Goal: Task Accomplishment & Management: Manage account settings

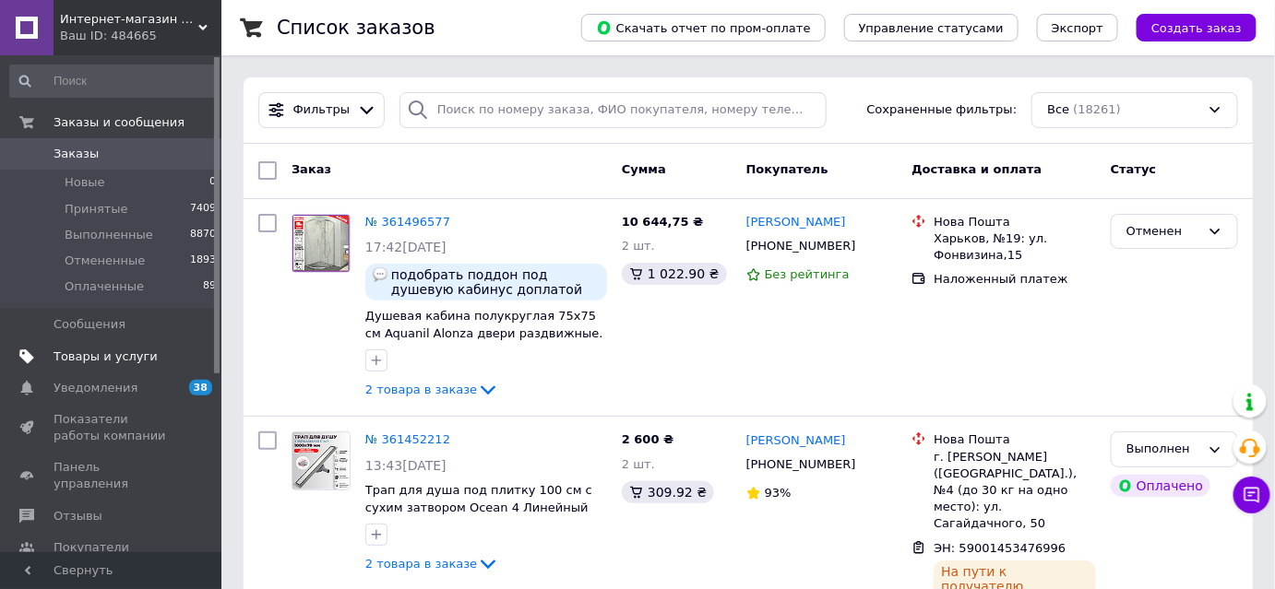
click at [123, 361] on span "Товары и услуги" at bounding box center [106, 357] width 104 height 17
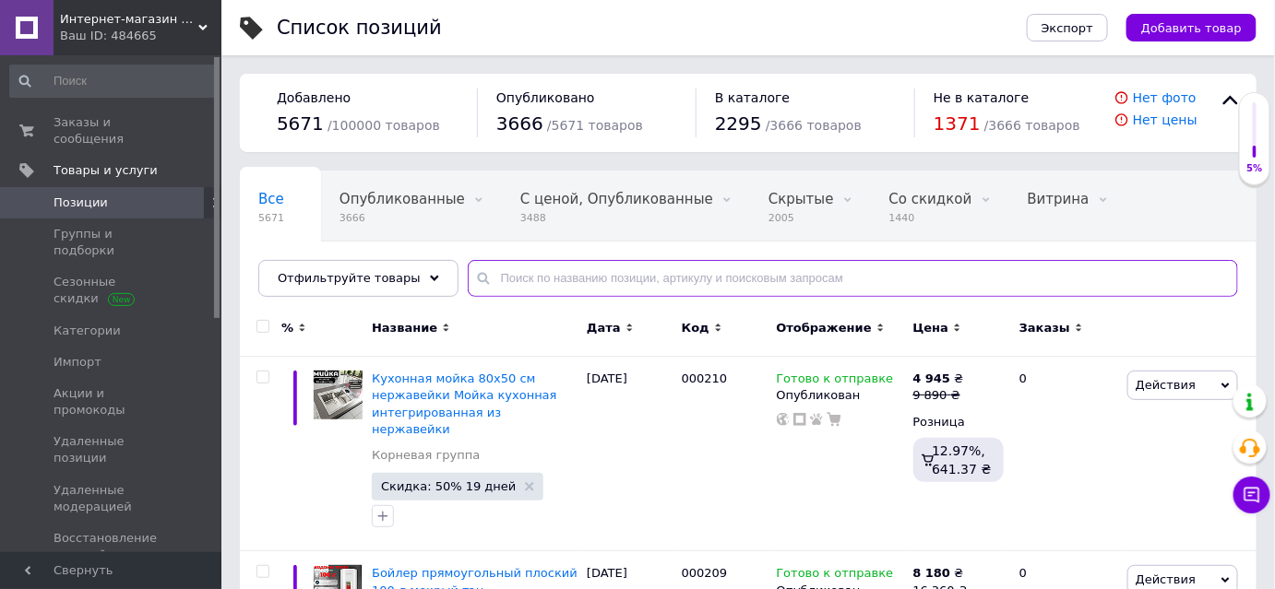
click at [508, 279] on input "text" at bounding box center [853, 278] width 770 height 37
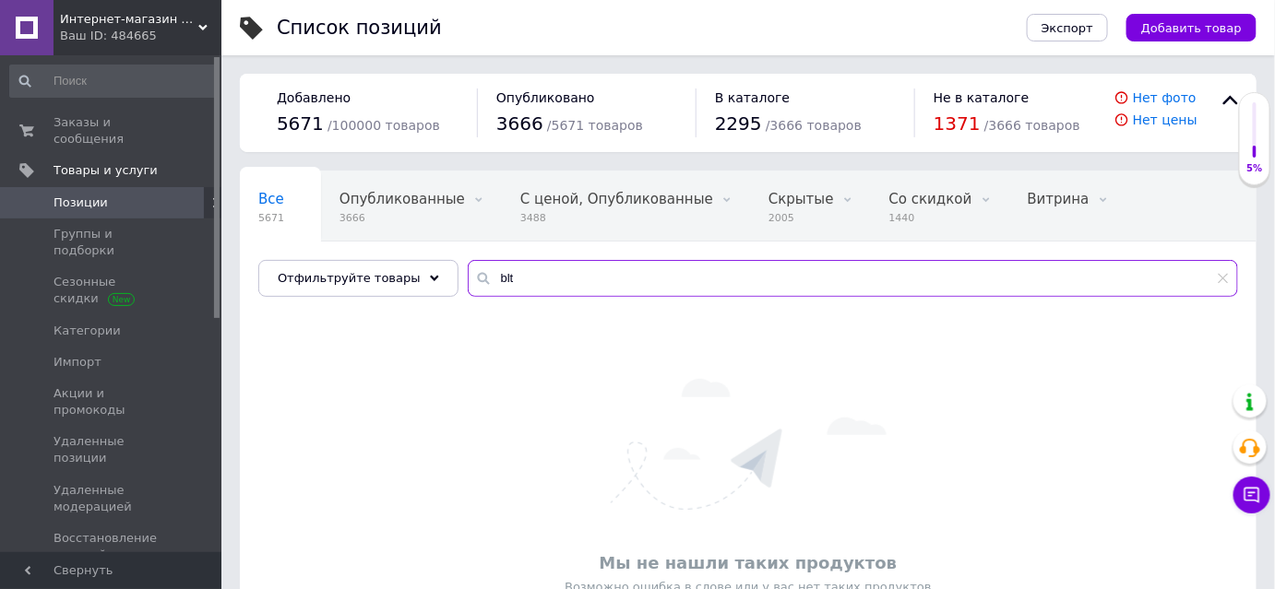
drag, startPoint x: 508, startPoint y: 279, endPoint x: 469, endPoint y: 272, distance: 40.3
click at [469, 272] on div "blt" at bounding box center [853, 278] width 770 height 37
type input "blt"
click at [474, 272] on icon at bounding box center [483, 278] width 18 height 18
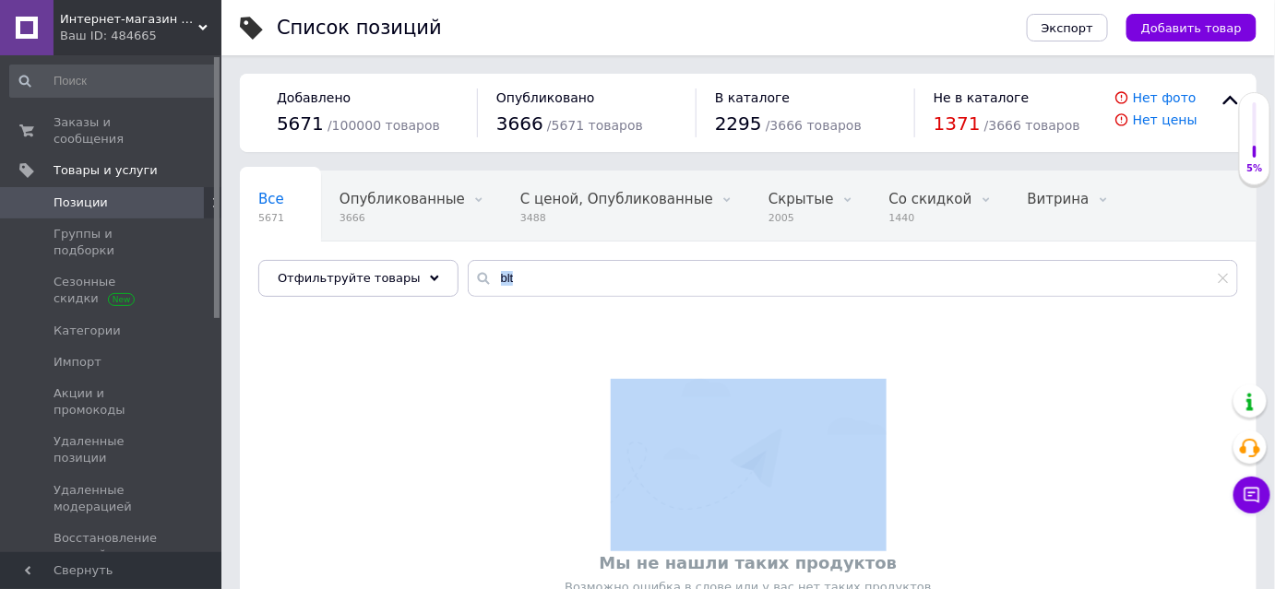
click at [474, 272] on icon at bounding box center [483, 278] width 18 height 18
click at [109, 122] on span "Заказы и сообщения" at bounding box center [112, 130] width 117 height 33
